Goal: Task Accomplishment & Management: Use online tool/utility

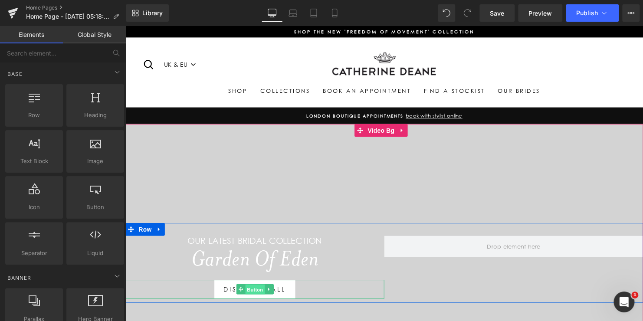
click at [253, 292] on span "Button" at bounding box center [257, 293] width 20 height 10
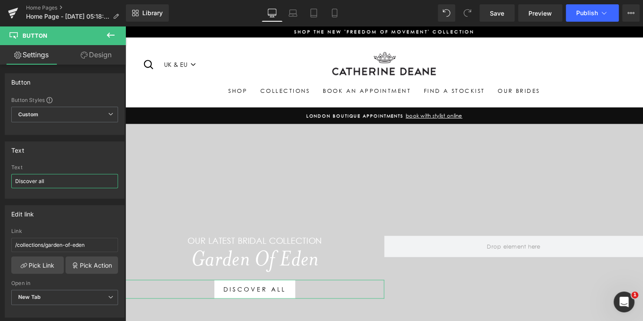
drag, startPoint x: 0, startPoint y: 179, endPoint x: -10, endPoint y: 180, distance: 10.5
click at [0, 180] on html "Button You are previewing how the will restyle your page. You can not edit Elem…" at bounding box center [321, 160] width 643 height 321
paste input "Explore the Collection"
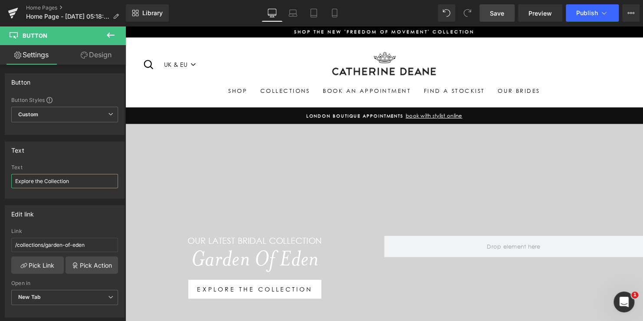
type input "Explore the Collection"
click at [500, 10] on span "Save" at bounding box center [497, 13] width 14 height 9
click at [586, 12] on span "Publish" at bounding box center [587, 13] width 22 height 7
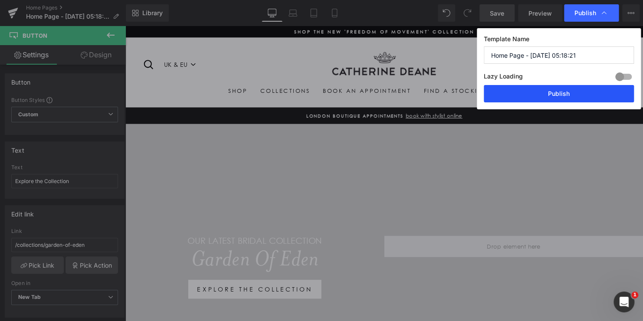
click at [564, 92] on button "Publish" at bounding box center [559, 93] width 150 height 17
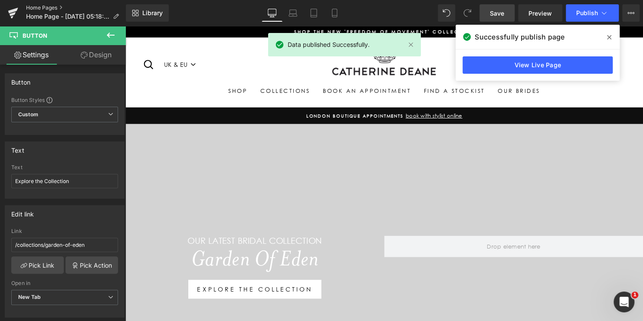
click at [43, 7] on link "Home Pages" at bounding box center [76, 7] width 100 height 7
